Goal: Information Seeking & Learning: Learn about a topic

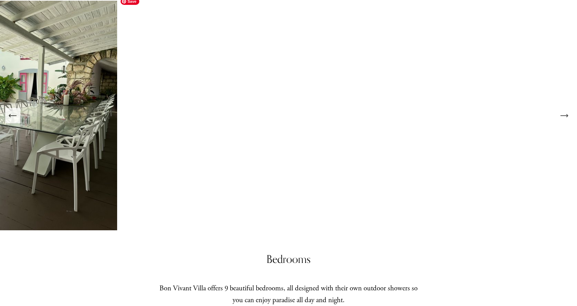
scroll to position [728, 0]
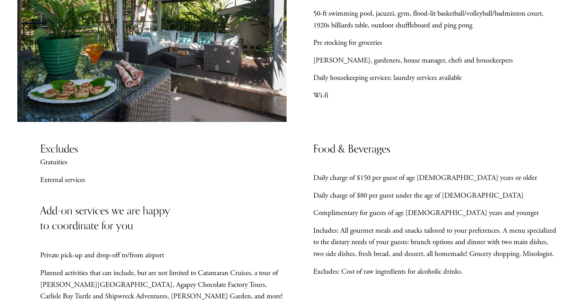
scroll to position [312, 0]
